Goal: Task Accomplishment & Management: Complete application form

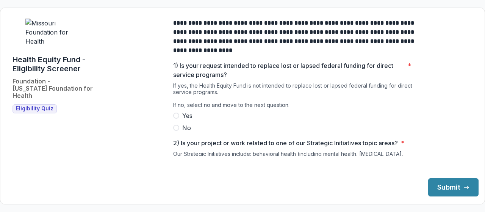
click at [176, 131] on span at bounding box center [176, 128] width 6 height 6
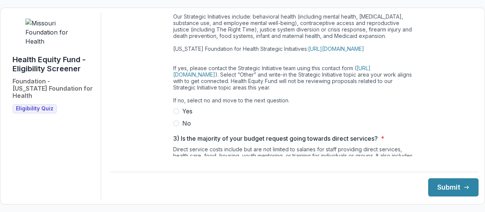
scroll to position [161, 0]
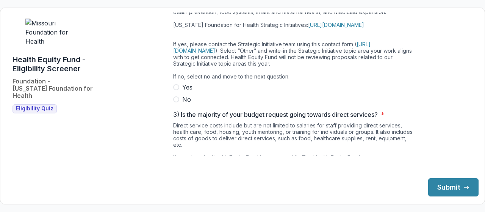
click at [177, 102] on span at bounding box center [176, 99] width 6 height 6
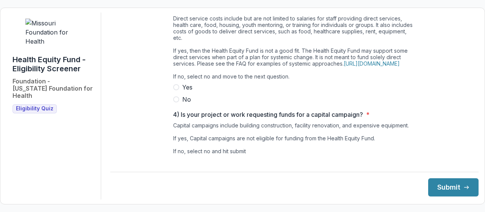
scroll to position [268, 0]
click at [174, 102] on span at bounding box center [176, 99] width 6 height 6
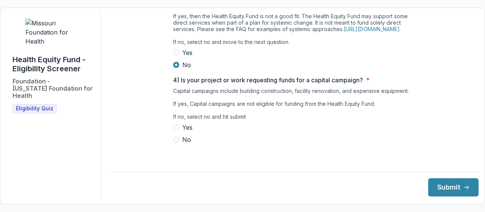
click at [176, 143] on span at bounding box center [176, 139] width 6 height 6
click at [435, 183] on button "Submit" at bounding box center [453, 187] width 50 height 18
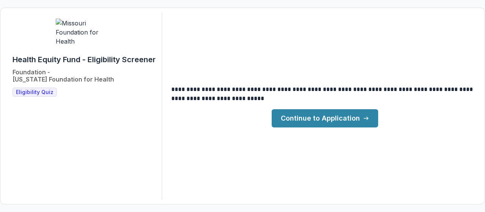
click at [340, 120] on link "Continue to Application" at bounding box center [325, 118] width 107 height 18
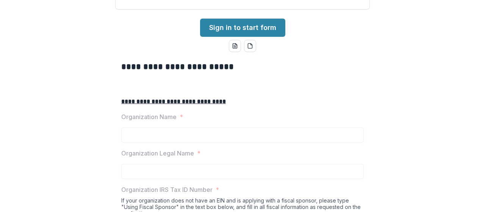
scroll to position [108, 0]
click at [245, 37] on link "Sign in to start form" at bounding box center [242, 28] width 85 height 18
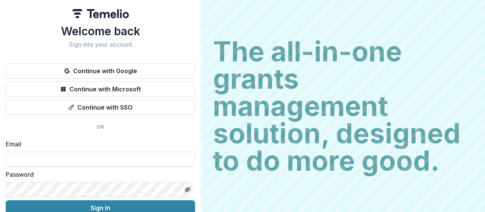
scroll to position [36, 0]
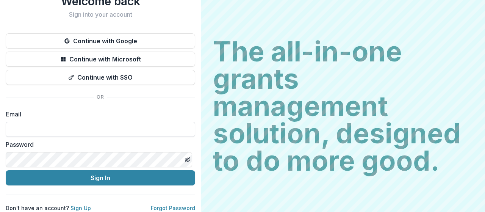
click at [80, 125] on input at bounding box center [101, 129] width 190 height 15
type input "**********"
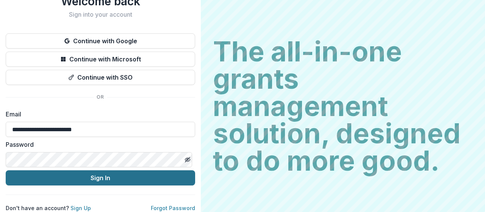
click at [112, 170] on button "Sign In" at bounding box center [101, 177] width 190 height 15
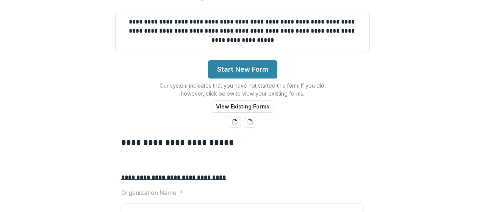
scroll to position [78, 0]
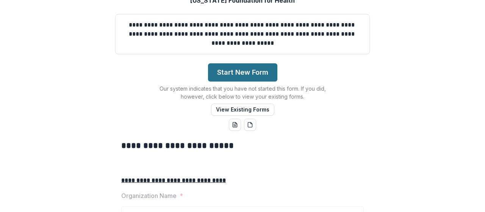
click at [258, 82] on button "Start New Form" at bounding box center [242, 72] width 69 height 18
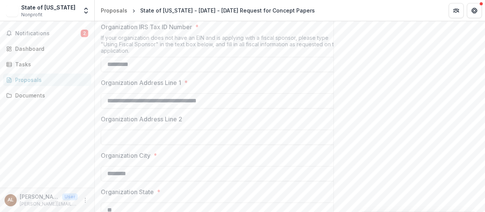
scroll to position [277, 0]
click at [179, 17] on input "**********" at bounding box center [222, 9] width 243 height 15
drag, startPoint x: 165, startPoint y: 66, endPoint x: 104, endPoint y: 66, distance: 61.4
click at [104, 17] on input "**********" at bounding box center [222, 9] width 243 height 15
click at [177, 17] on input "**********" at bounding box center [222, 9] width 243 height 15
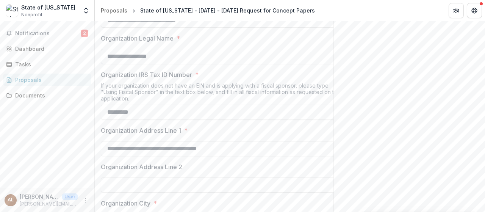
scroll to position [230, 0]
drag, startPoint x: 158, startPoint y: 112, endPoint x: 97, endPoint y: 114, distance: 61.4
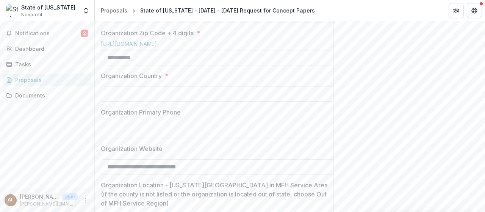
scroll to position [513, 0]
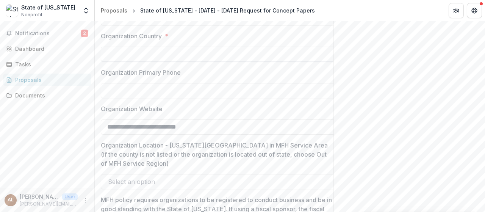
type input "**********"
click at [143, 62] on input "Organization Country *" at bounding box center [222, 54] width 243 height 15
type input "**********"
click at [381, 118] on div "Send comments or questions to [US_STATE] Foundation for Health in the box below…" at bounding box center [410, 86] width 152 height 1155
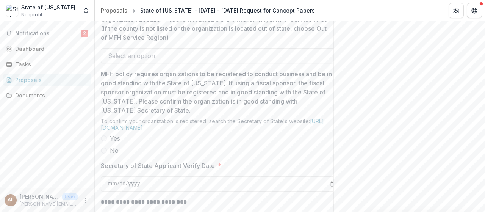
scroll to position [638, 0]
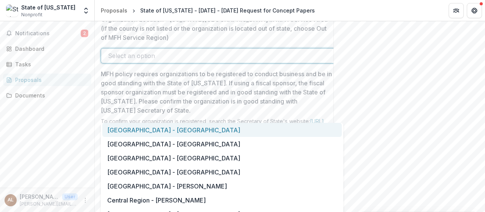
click at [150, 61] on div at bounding box center [215, 55] width 215 height 11
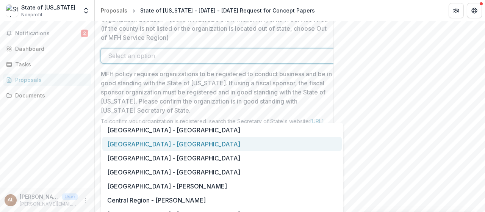
click at [163, 147] on div "[GEOGRAPHIC_DATA] - [GEOGRAPHIC_DATA]" at bounding box center [222, 144] width 240 height 14
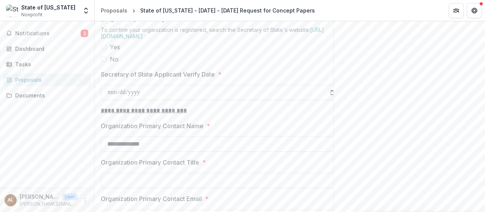
scroll to position [747, 0]
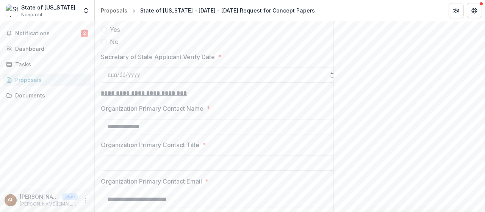
click at [105, 45] on span at bounding box center [104, 42] width 6 height 6
click at [226, 83] on input "Secretary of State Applicant Verify Date *" at bounding box center [222, 74] width 243 height 15
click at [144, 46] on label "No" at bounding box center [222, 41] width 243 height 9
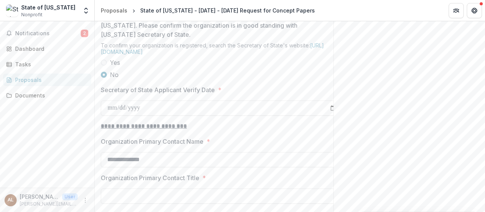
scroll to position [767, 0]
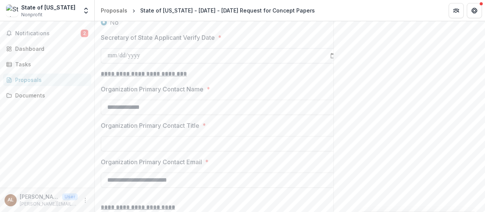
click at [165, 63] on input "Secretary of State Applicant Verify Date *" at bounding box center [222, 55] width 243 height 15
click at [331, 63] on input "Secretary of State Applicant Verify Date *" at bounding box center [222, 55] width 243 height 15
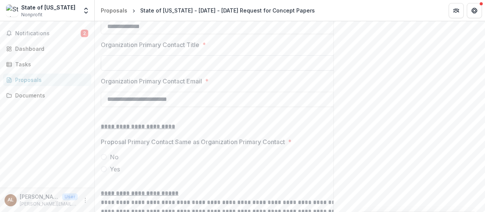
click at [143, 71] on input "Organization Primary Contact Title *" at bounding box center [222, 62] width 243 height 15
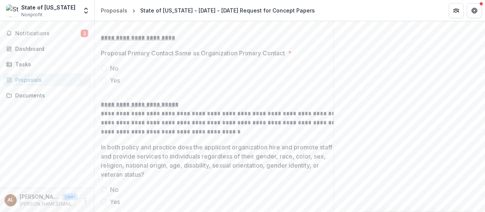
scroll to position [942, 0]
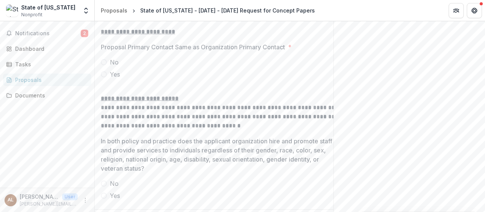
type input "**********"
click at [106, 77] on span at bounding box center [104, 74] width 6 height 6
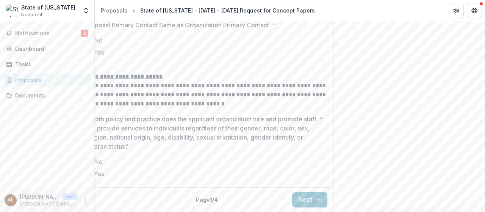
scroll to position [0, 0]
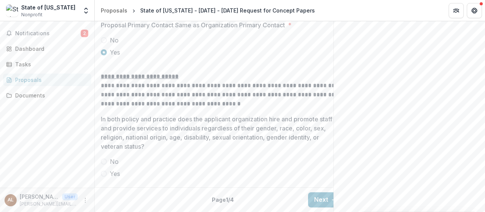
click at [211, 137] on p "In both policy and practice does the applicant organization hire and promote st…" at bounding box center [217, 132] width 232 height 36
click at [106, 171] on span at bounding box center [104, 174] width 6 height 6
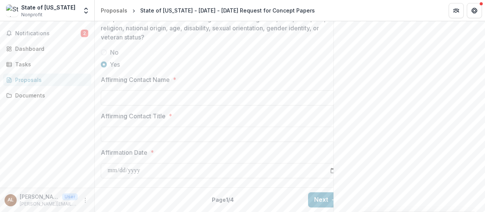
scroll to position [1096, 0]
click at [124, 105] on input "Affirming Contact Name *" at bounding box center [222, 97] width 243 height 15
click at [118, 105] on input "**********" at bounding box center [222, 97] width 243 height 15
type input "**********"
click at [152, 142] on input "Affirming Contact Title *" at bounding box center [222, 134] width 243 height 15
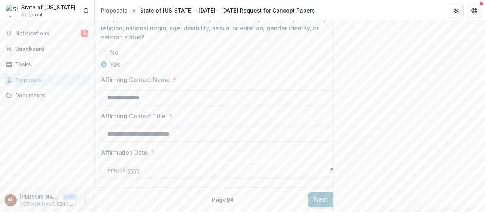
scroll to position [1135, 0]
type input "**********"
click at [141, 167] on input "Affirmation Date *" at bounding box center [222, 170] width 243 height 15
click at [112, 168] on input "Affirmation Date *" at bounding box center [222, 170] width 243 height 15
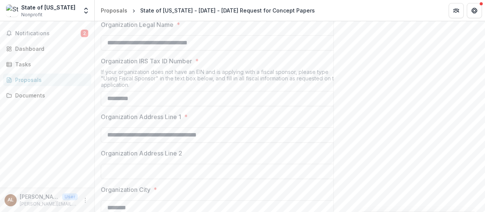
scroll to position [244, 0]
click at [107, 50] on input "**********" at bounding box center [222, 42] width 243 height 15
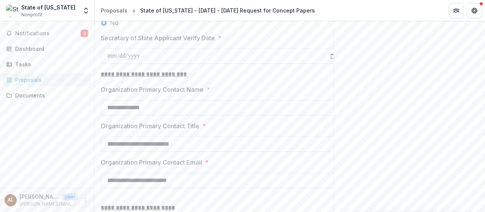
scroll to position [766, 0]
type input "**********"
click at [104, 14] on span at bounding box center [104, 11] width 6 height 6
click at [116, 64] on input "Secretary of State Applicant Verify Date *" at bounding box center [222, 56] width 243 height 15
type input "**********"
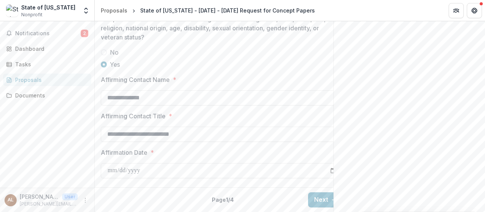
scroll to position [1135, 0]
click at [115, 163] on input "Affirmation Date *" at bounding box center [222, 170] width 243 height 15
type input "**********"
click at [323, 193] on button "Next" at bounding box center [325, 199] width 35 height 15
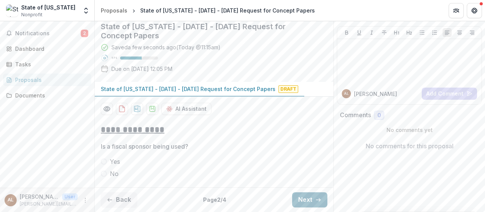
scroll to position [108, 0]
click at [103, 173] on span at bounding box center [104, 174] width 6 height 6
click at [306, 202] on button "Next" at bounding box center [309, 199] width 35 height 15
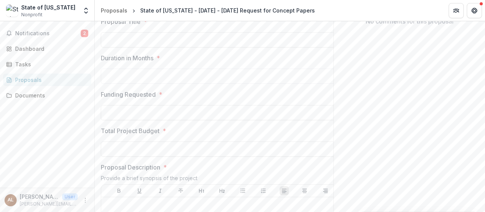
scroll to position [177, 0]
click at [107, 47] on input "Proposal Title *" at bounding box center [222, 38] width 243 height 15
type input "**********"
click at [117, 83] on input "Duration in Months *" at bounding box center [222, 75] width 243 height 15
type input "**"
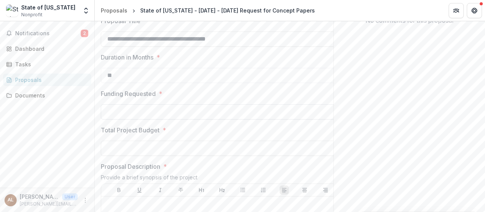
click at [120, 119] on input "Funding Requested *" at bounding box center [222, 111] width 243 height 15
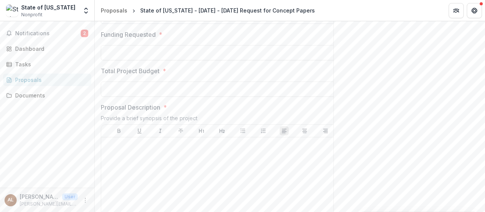
scroll to position [237, 0]
type input "**********"
click at [137, 96] on input "Total Project Budget *" at bounding box center [222, 88] width 243 height 15
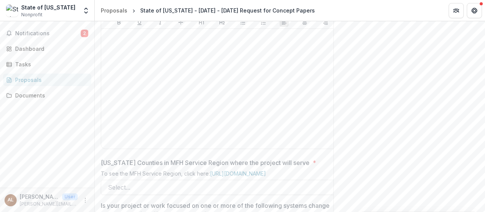
scroll to position [343, 0]
type input "**********"
click at [135, 122] on div at bounding box center [222, 91] width 236 height 114
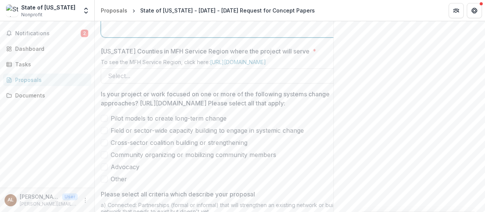
scroll to position [457, 0]
click at [171, 80] on div at bounding box center [215, 75] width 215 height 11
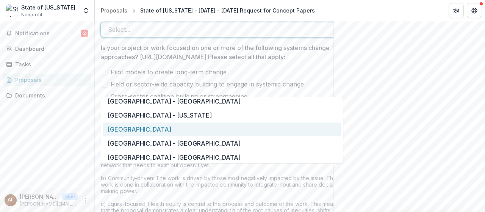
scroll to position [647, 0]
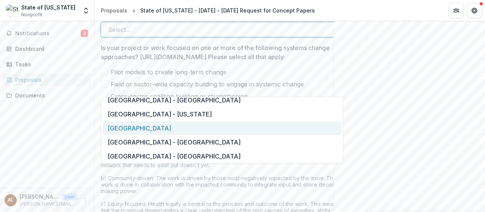
click at [140, 125] on div "[GEOGRAPHIC_DATA]" at bounding box center [222, 128] width 239 height 14
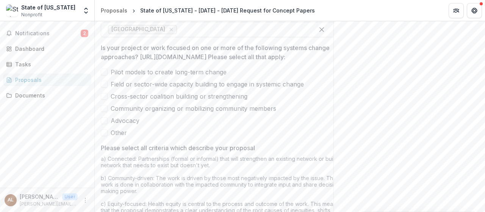
click at [108, 77] on label "Pilot models to create long-term change" at bounding box center [222, 71] width 243 height 9
click at [102, 100] on span at bounding box center [104, 96] width 7 height 7
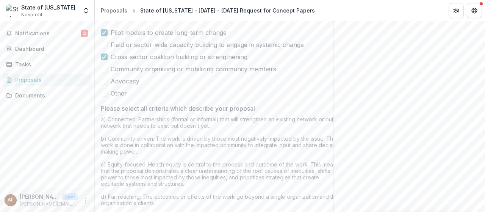
scroll to position [544, 0]
click at [103, 83] on span at bounding box center [104, 79] width 7 height 7
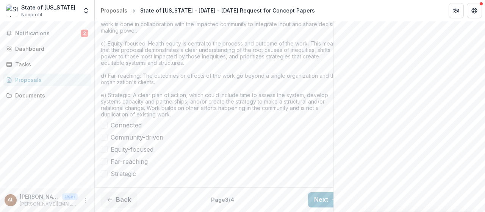
scroll to position [675, 0]
click at [106, 129] on span at bounding box center [104, 125] width 7 height 7
click at [105, 141] on span at bounding box center [104, 137] width 7 height 7
click at [104, 153] on span at bounding box center [104, 149] width 7 height 7
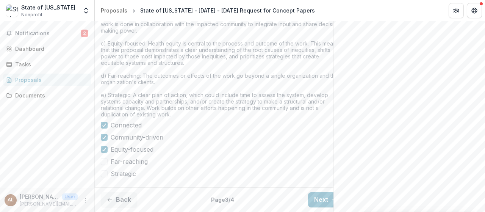
click at [105, 165] on span at bounding box center [104, 161] width 7 height 7
click at [105, 177] on span at bounding box center [104, 173] width 7 height 7
click at [318, 194] on button "Next" at bounding box center [325, 199] width 35 height 15
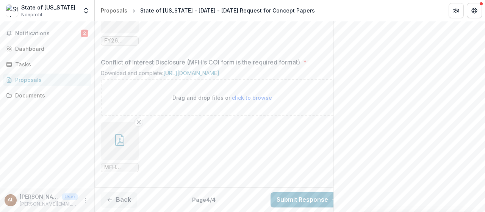
scroll to position [953, 0]
click at [312, 196] on button "Submit Response" at bounding box center [307, 199] width 73 height 15
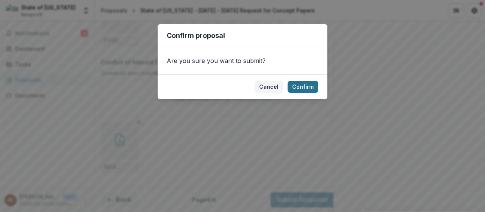
click at [305, 88] on button "Confirm" at bounding box center [303, 87] width 31 height 12
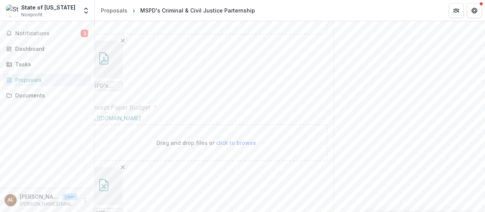
scroll to position [0, 0]
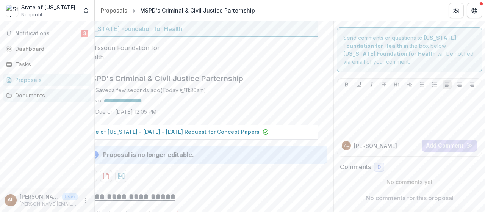
click at [44, 94] on div "Documents" at bounding box center [50, 95] width 70 height 8
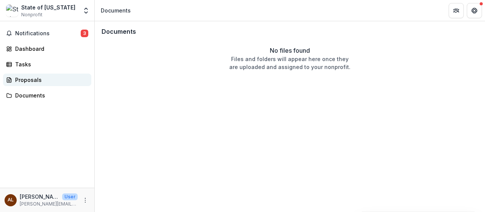
click at [26, 82] on div "Proposals" at bounding box center [50, 80] width 70 height 8
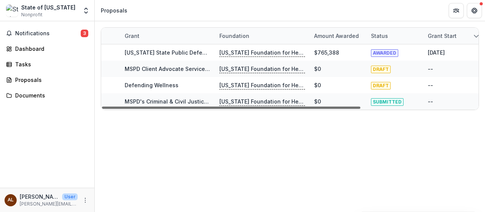
drag, startPoint x: 341, startPoint y: 107, endPoint x: 251, endPoint y: 117, distance: 90.8
click at [251, 109] on div at bounding box center [231, 108] width 259 height 2
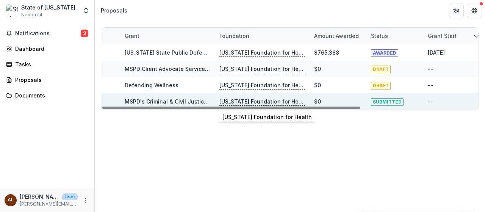
click at [235, 101] on p "[US_STATE] Foundation for Health" at bounding box center [262, 101] width 86 height 8
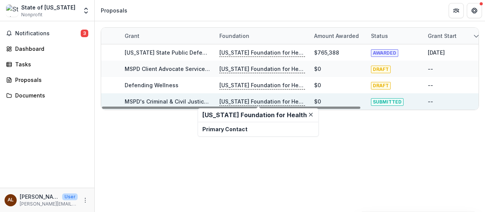
click at [177, 100] on link "MSPD's Criminal & Civil Justice Parternship" at bounding box center [182, 101] width 115 height 6
